Goal: Navigation & Orientation: Find specific page/section

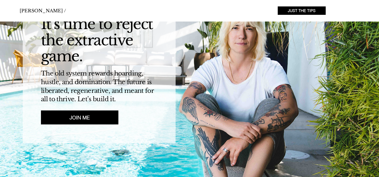
scroll to position [45, 0]
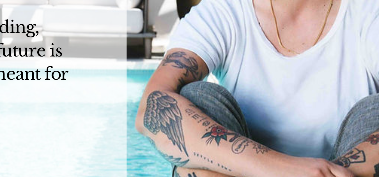
click at [204, 108] on img "main content" at bounding box center [189, 85] width 379 height 218
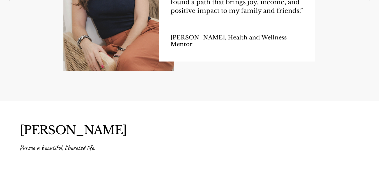
scroll to position [1051, 0]
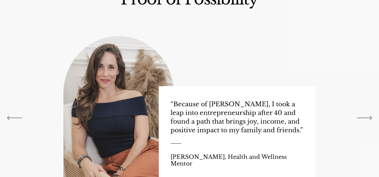
scroll to position [896, 0]
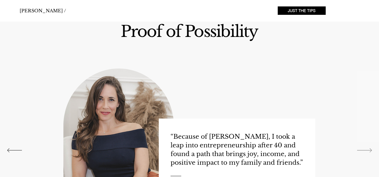
click at [362, 151] on icon "Next" at bounding box center [364, 151] width 15 height 4
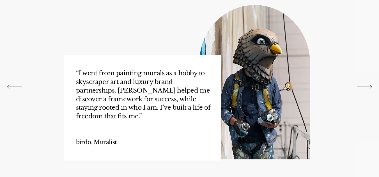
scroll to position [964, 0]
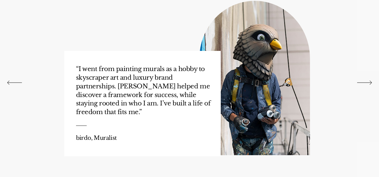
click at [366, 80] on div "Slideshow" at bounding box center [189, 83] width 379 height 204
click at [365, 83] on icon "Next" at bounding box center [364, 83] width 15 height 4
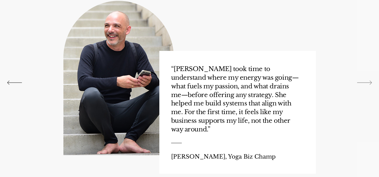
click at [365, 83] on icon "Next" at bounding box center [364, 83] width 15 height 4
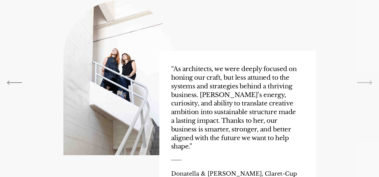
click at [365, 83] on icon "Next" at bounding box center [364, 83] width 15 height 4
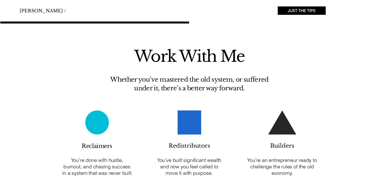
scroll to position [0, 0]
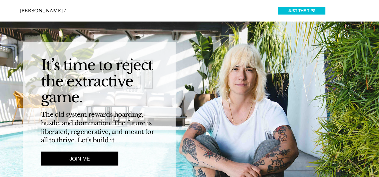
click at [314, 11] on span "JUST THE TIPS" at bounding box center [302, 10] width 28 height 5
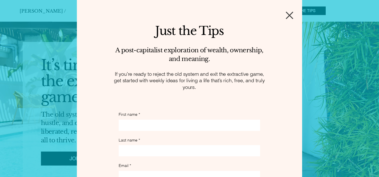
click at [279, 15] on div "Just the Tips signup" at bounding box center [189, 113] width 225 height 226
click at [286, 16] on icon "Back to site" at bounding box center [289, 15] width 7 height 8
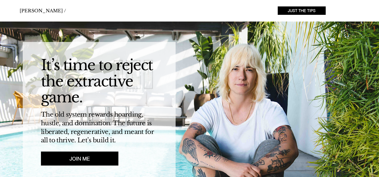
click at [33, 10] on span "[PERSON_NAME] /" at bounding box center [43, 11] width 46 height 6
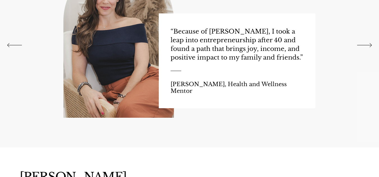
scroll to position [1051, 0]
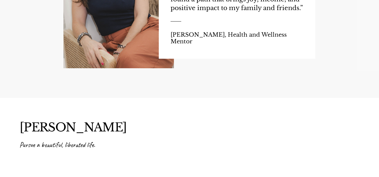
click at [58, 126] on link "[PERSON_NAME]" at bounding box center [73, 127] width 107 height 15
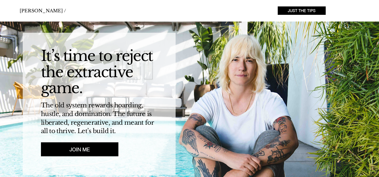
scroll to position [0, 0]
